Goal: Task Accomplishment & Management: Complete application form

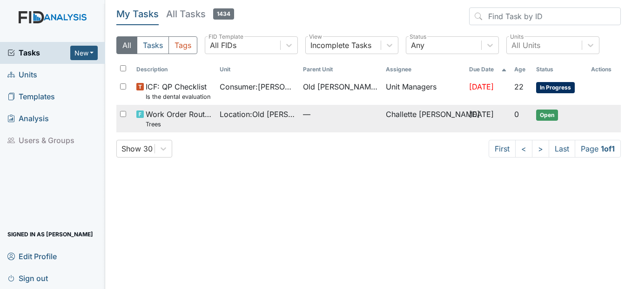
click at [181, 117] on span "Work Order Routine Trees" at bounding box center [179, 118] width 67 height 20
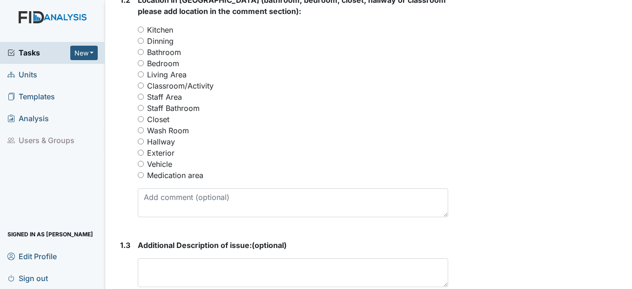
scroll to position [466, 0]
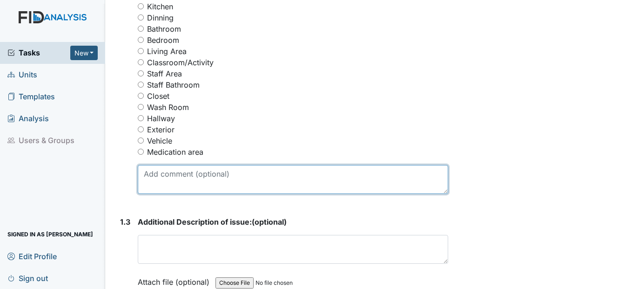
click at [158, 180] on textarea at bounding box center [293, 179] width 310 height 29
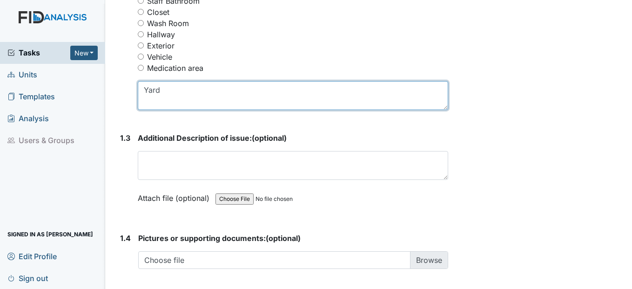
scroll to position [605, 0]
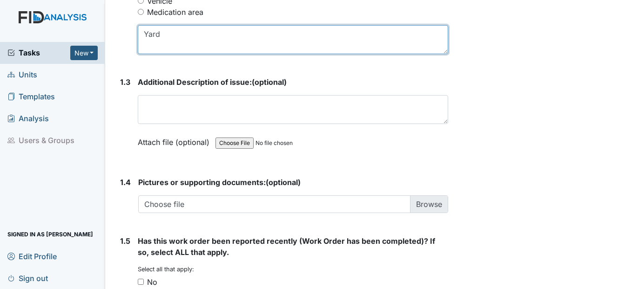
type textarea "Yard"
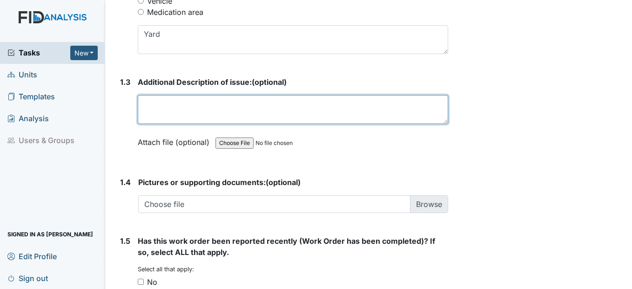
click at [171, 102] on textarea at bounding box center [293, 109] width 310 height 29
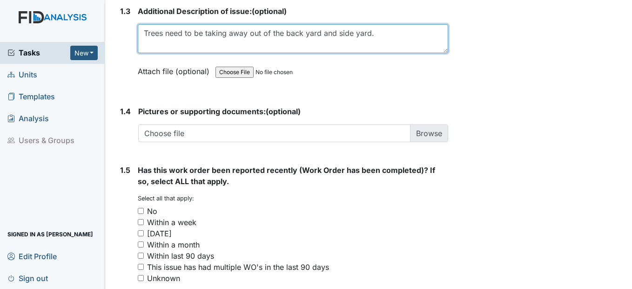
scroll to position [698, 0]
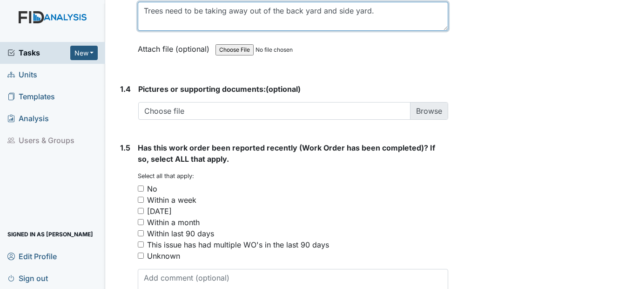
type textarea "Trees need to be taking away out of the back yard and side yard."
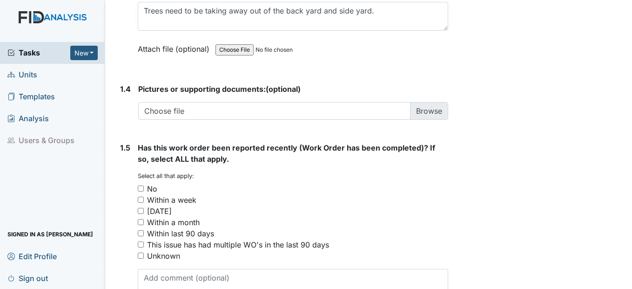
click at [142, 190] on input "No" at bounding box center [141, 188] width 6 height 6
checkbox input "true"
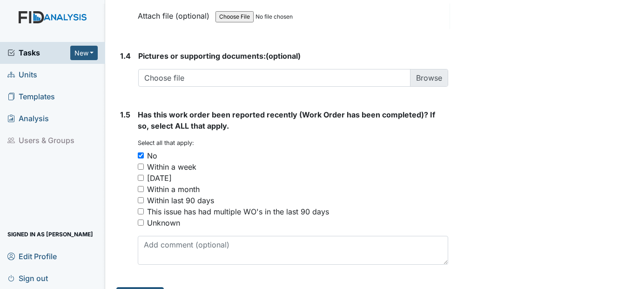
scroll to position [755, 0]
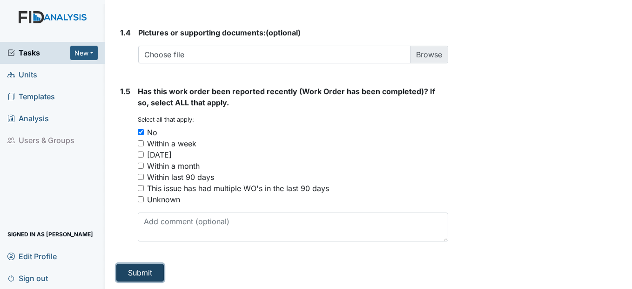
click at [152, 275] on button "Submit" at bounding box center [139, 273] width 47 height 18
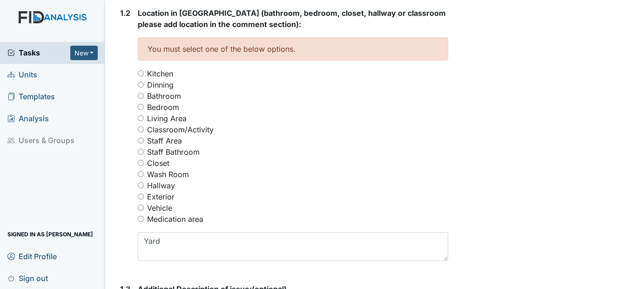
scroll to position [413, 0]
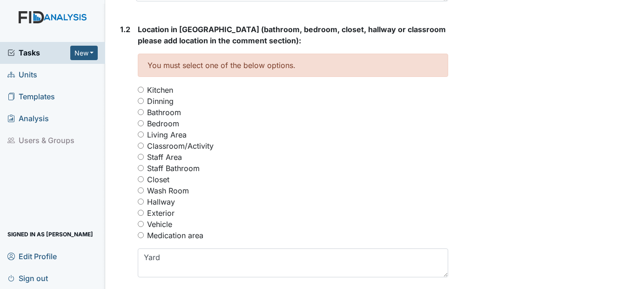
click at [139, 214] on input "Exterior" at bounding box center [141, 213] width 6 height 6
radio input "true"
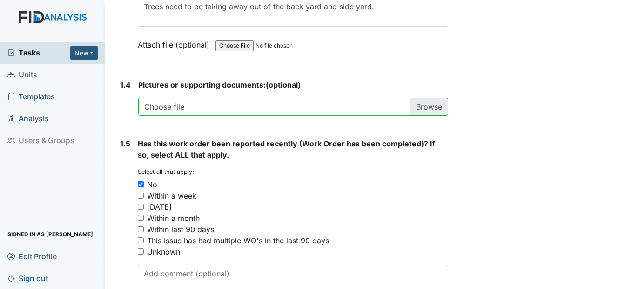
scroll to position [786, 0]
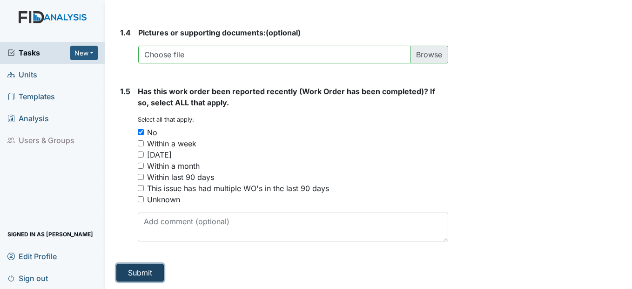
click at [152, 278] on button "Submit" at bounding box center [139, 273] width 47 height 18
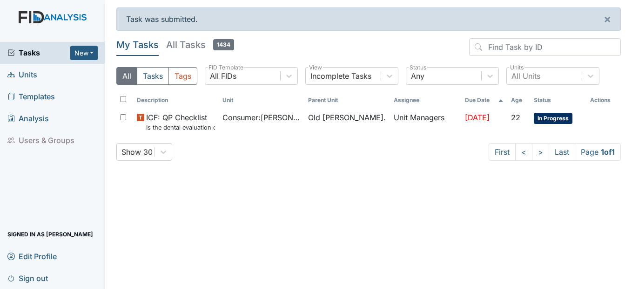
click at [23, 75] on span "Units" at bounding box center [22, 75] width 30 height 14
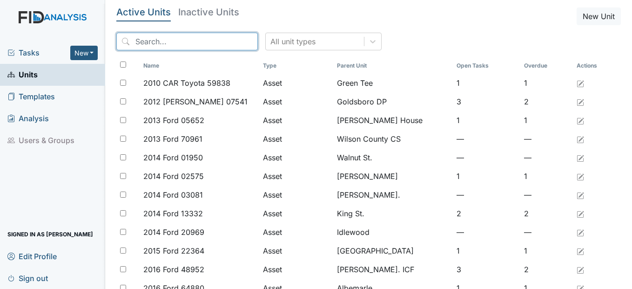
click at [189, 42] on input "search" at bounding box center [187, 42] width 142 height 18
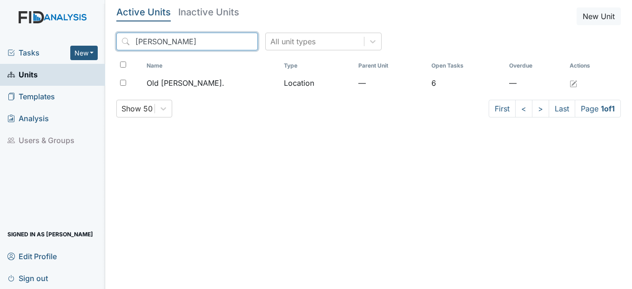
type input "roper"
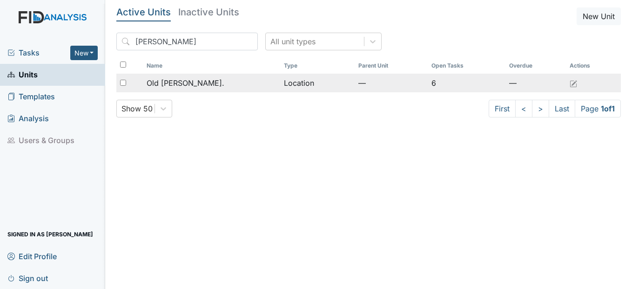
click at [202, 82] on div "Old [PERSON_NAME]." at bounding box center [212, 82] width 130 height 11
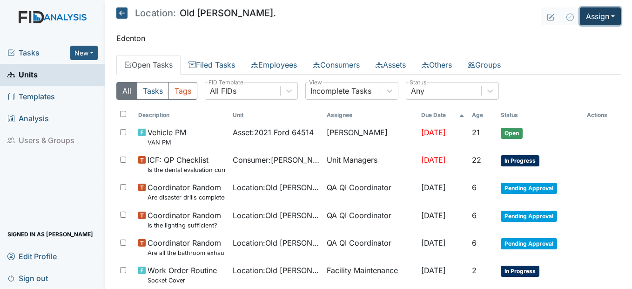
click at [588, 14] on button "Assign" at bounding box center [600, 16] width 41 height 18
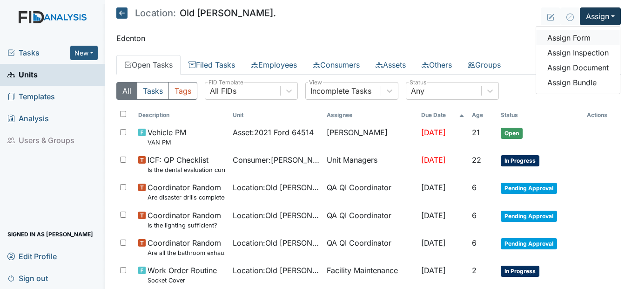
click at [571, 39] on link "Assign Form" at bounding box center [578, 37] width 84 height 15
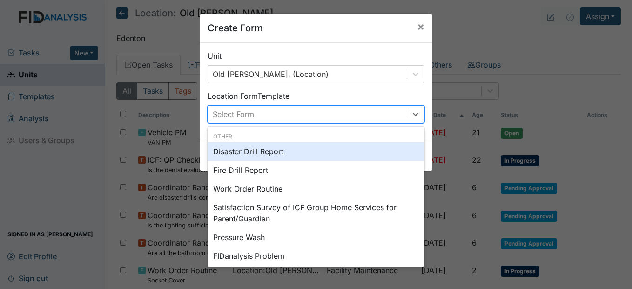
click at [285, 193] on div "Work Order Routine" at bounding box center [316, 188] width 217 height 19
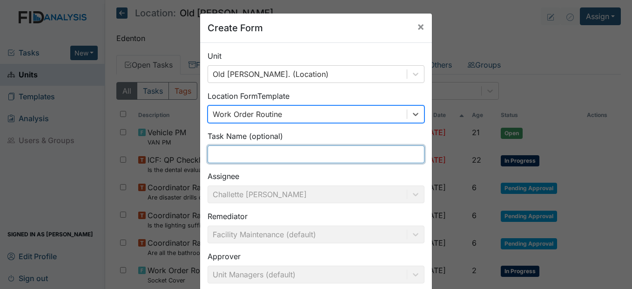
click at [345, 155] on input "text" at bounding box center [316, 154] width 217 height 18
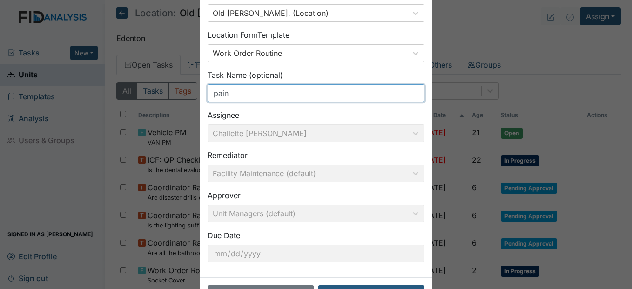
scroll to position [80, 0]
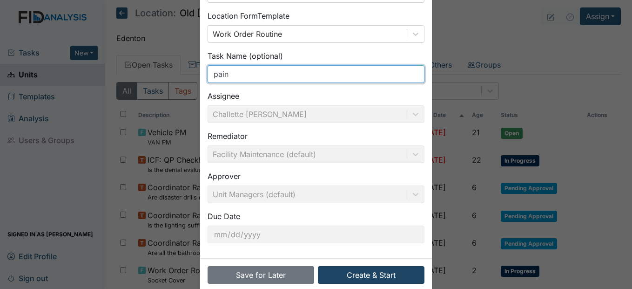
type input "pain"
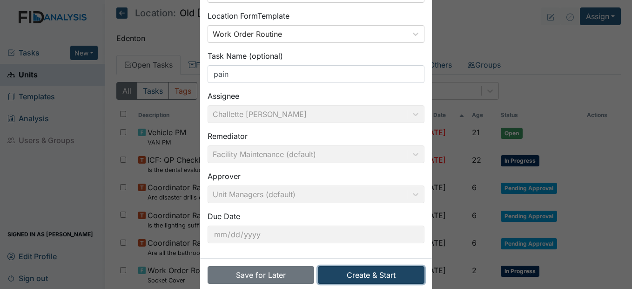
click at [374, 280] on button "Create & Start" at bounding box center [371, 275] width 107 height 18
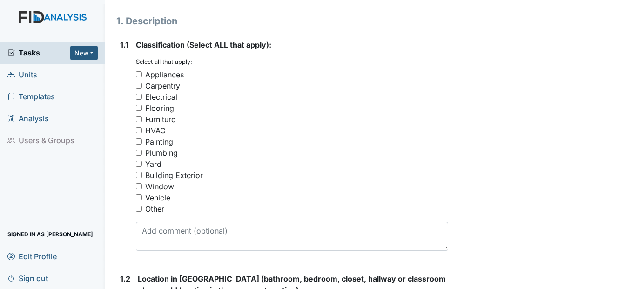
scroll to position [169, 0]
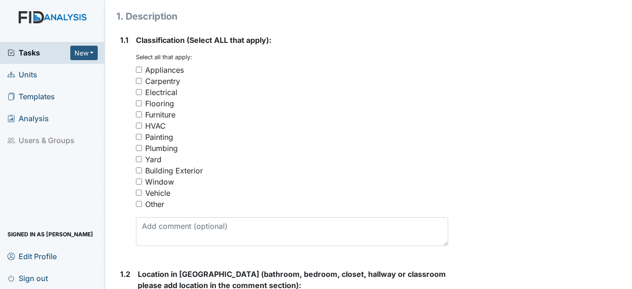
click at [139, 136] on input "Painting" at bounding box center [139, 137] width 6 height 6
checkbox input "true"
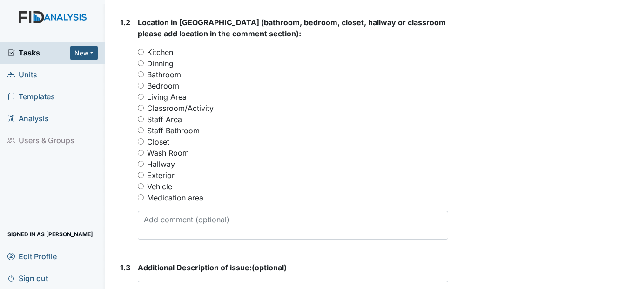
scroll to position [425, 0]
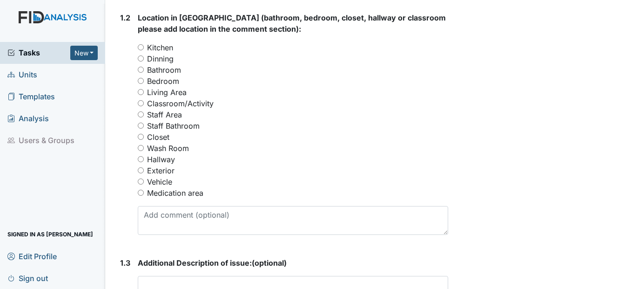
click at [139, 172] on input "Exterior" at bounding box center [141, 170] width 6 height 6
radio input "true"
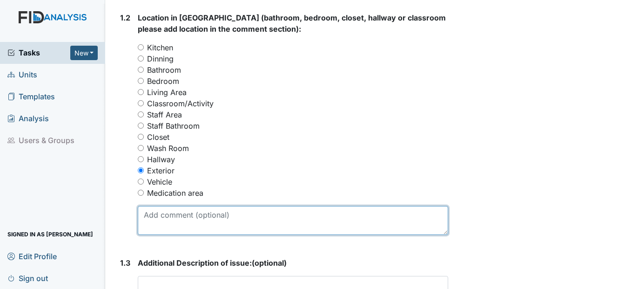
click at [207, 219] on textarea at bounding box center [293, 220] width 310 height 29
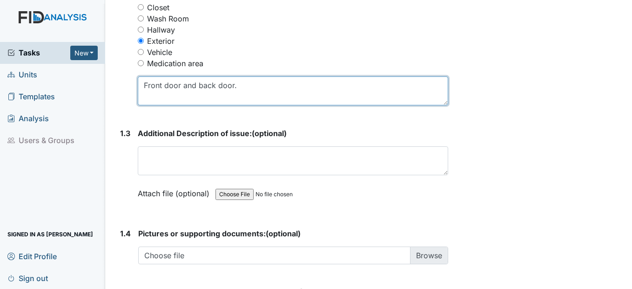
scroll to position [557, 0]
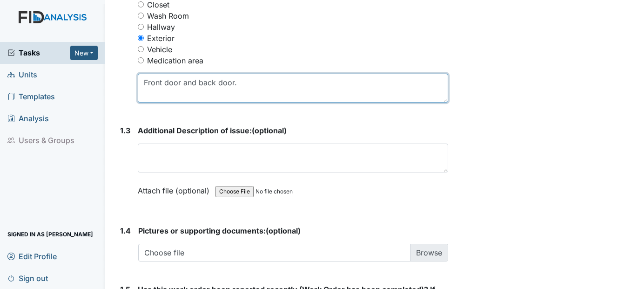
type textarea "Front door and back door."
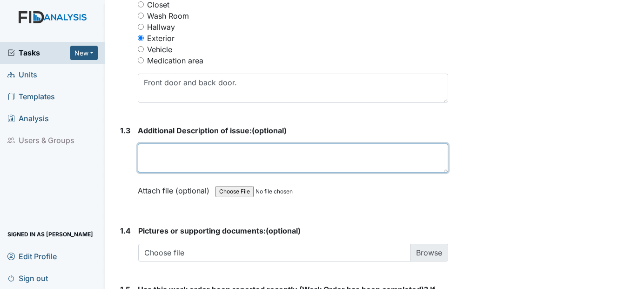
click at [252, 154] on textarea at bounding box center [293, 157] width 310 height 29
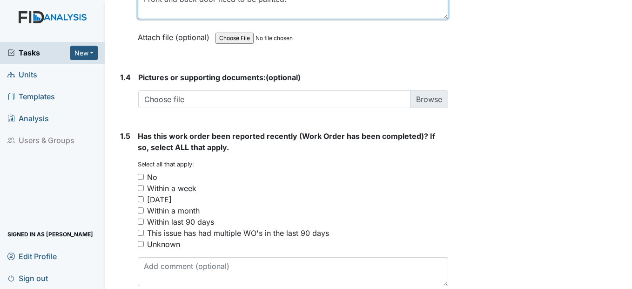
scroll to position [718, 0]
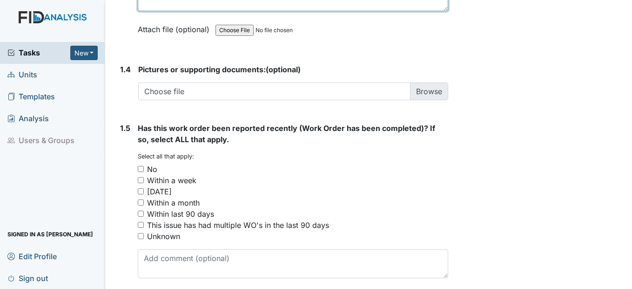
type textarea "Front and back door need to be painted."
click at [141, 179] on input "Within a week" at bounding box center [141, 180] width 6 height 6
checkbox input "true"
click at [138, 171] on input "No" at bounding box center [141, 169] width 6 height 6
checkbox input "true"
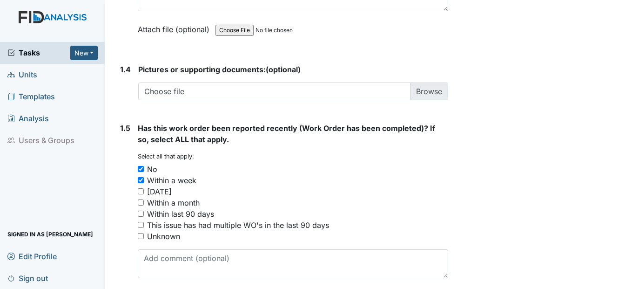
click at [139, 181] on input "Within a week" at bounding box center [141, 180] width 6 height 6
checkbox input "false"
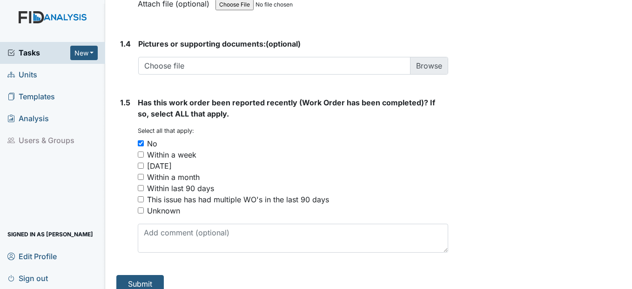
scroll to position [755, 0]
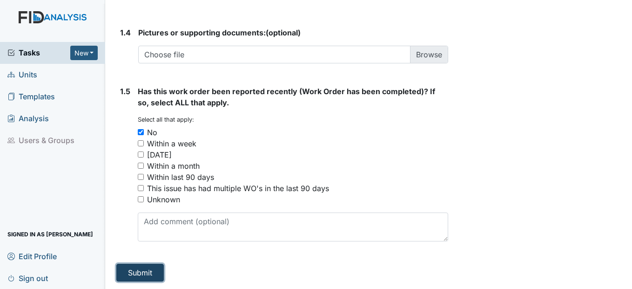
click at [161, 274] on button "Submit" at bounding box center [139, 273] width 47 height 18
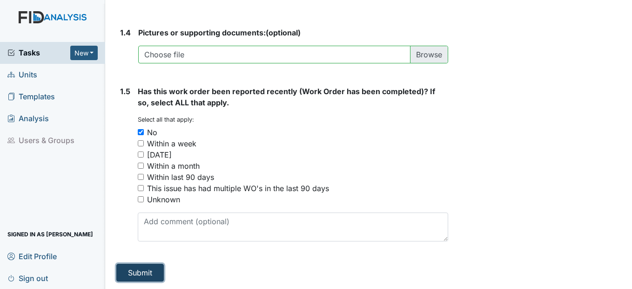
click at [150, 275] on button "Submit" at bounding box center [139, 273] width 47 height 18
